Goal: Check status: Check status

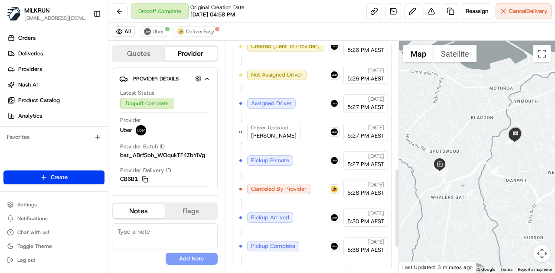
scroll to position [444, 0]
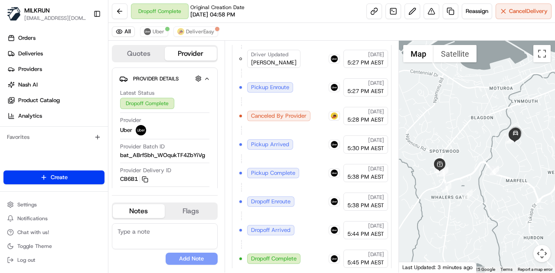
click at [295, 154] on div "Created (Sent To Provider) DeliverEasy 19/08/2025 4:58 PM AEST Not Assigned Dri…" at bounding box center [311, 73] width 145 height 390
click at [191, 29] on span "DeliverEasy" at bounding box center [200, 31] width 28 height 7
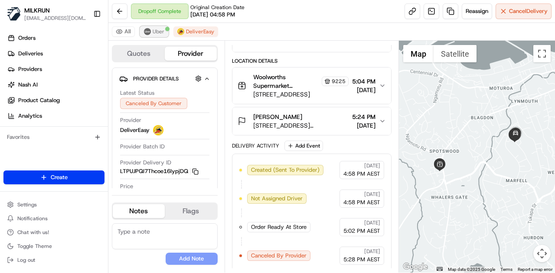
click at [153, 32] on span "Uber" at bounding box center [159, 31] width 12 height 7
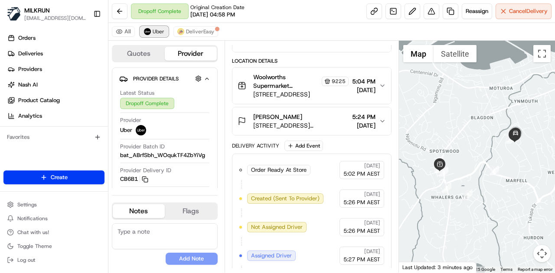
scroll to position [359, 0]
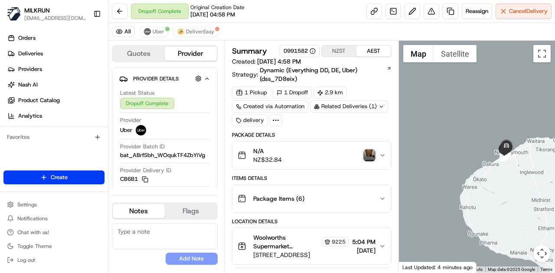
click at [368, 198] on div "Package Items ( 6 )" at bounding box center [307, 198] width 141 height 17
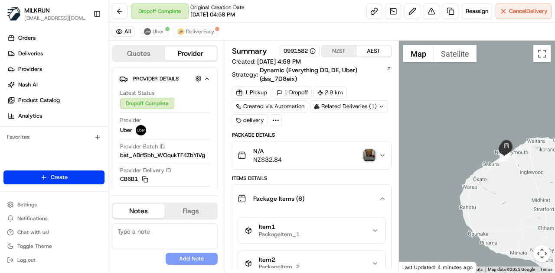
click at [375, 228] on icon "button" at bounding box center [374, 231] width 7 height 7
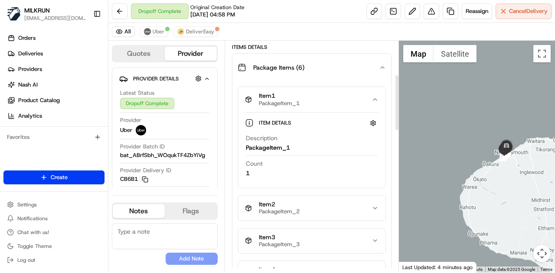
scroll to position [158, 0]
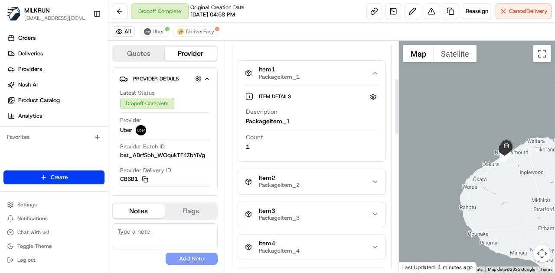
click at [376, 179] on icon "button" at bounding box center [374, 182] width 7 height 7
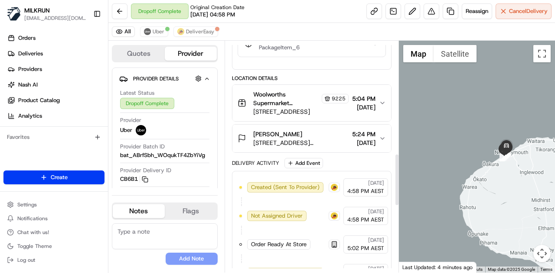
scroll to position [514, 0]
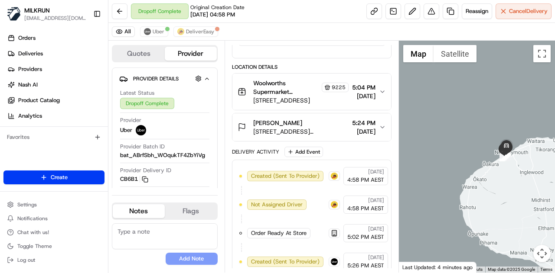
click at [380, 124] on icon "button" at bounding box center [382, 127] width 7 height 7
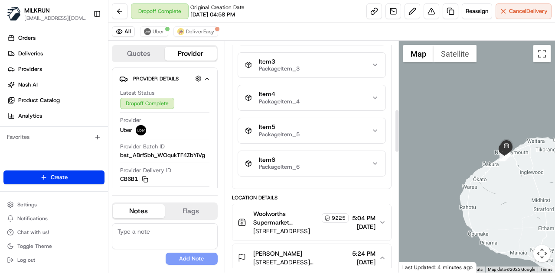
scroll to position [372, 0]
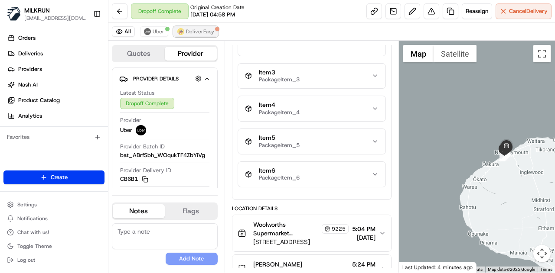
click at [195, 28] on span "DeliverEasy" at bounding box center [200, 31] width 28 height 7
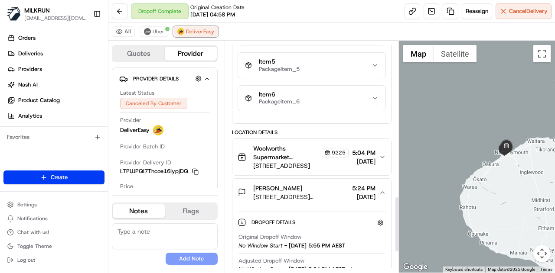
scroll to position [399, 0]
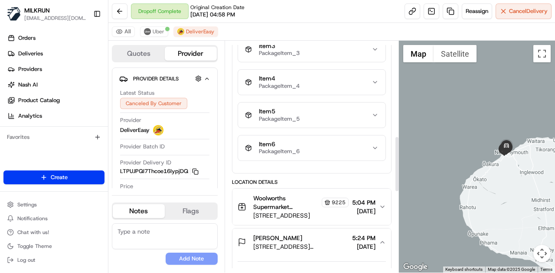
click at [159, 12] on div "Dropoff Complete Original Creation Date [DATE] 04:58 PM" at bounding box center [188, 11] width 114 height 16
click at [157, 30] on span "Uber" at bounding box center [159, 31] width 12 height 7
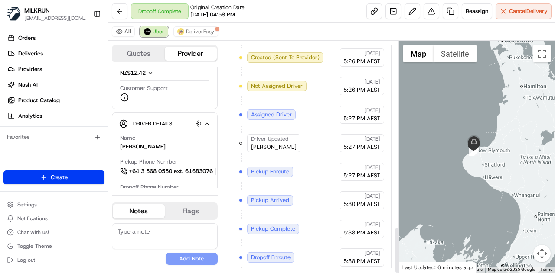
scroll to position [942, 0]
